Goal: Information Seeking & Learning: Learn about a topic

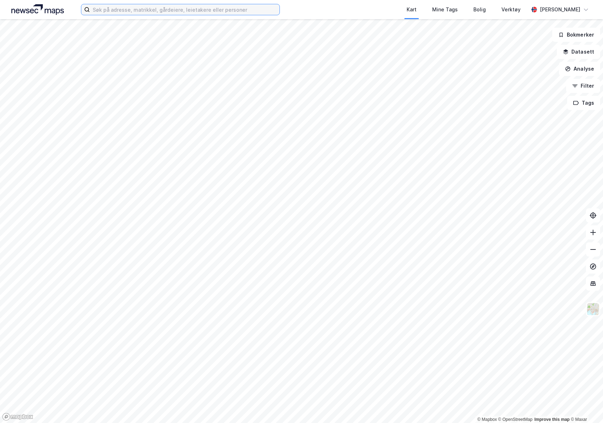
click at [187, 11] on input at bounding box center [185, 9] width 190 height 11
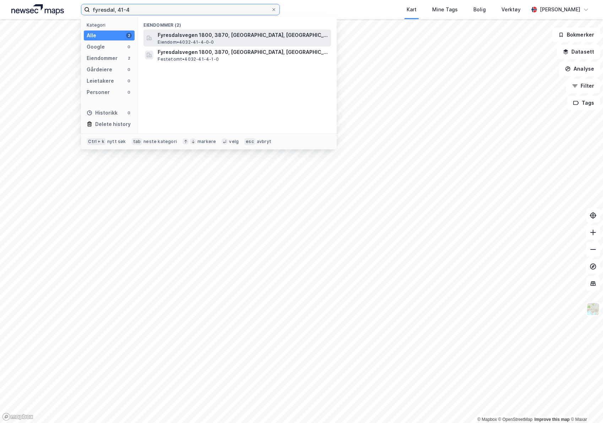
type input "fyresdal, 41-4"
click at [208, 39] on span "Eiendom • 4032-41-4-0-0" at bounding box center [186, 42] width 56 height 6
